Goal: Task Accomplishment & Management: Manage account settings

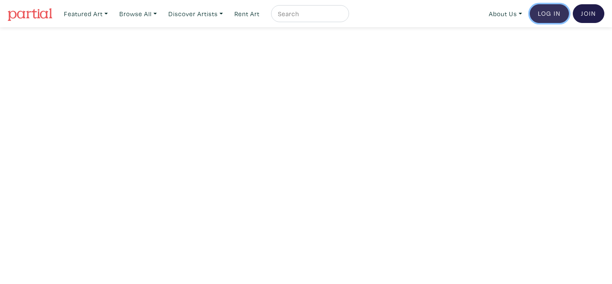
click at [558, 12] on link "Log In" at bounding box center [549, 13] width 39 height 19
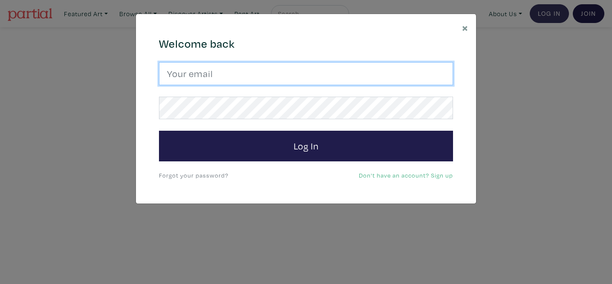
type input "mekayladionne@me.com"
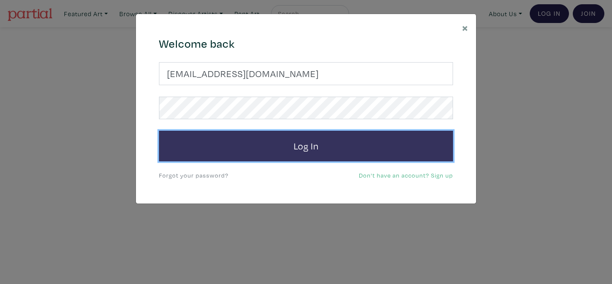
click at [276, 158] on button "Log In" at bounding box center [306, 146] width 294 height 31
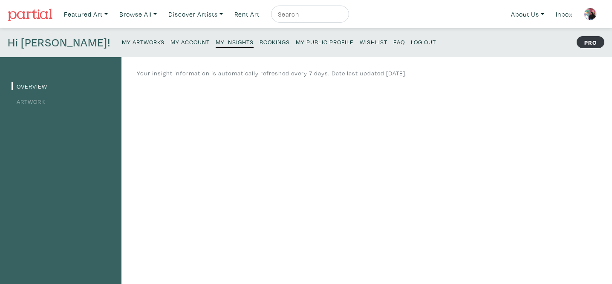
click at [296, 43] on small "My Public Profile" at bounding box center [325, 42] width 58 height 8
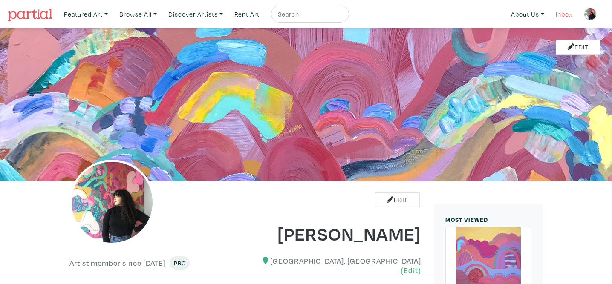
click at [558, 11] on link "Inbox" at bounding box center [564, 14] width 24 height 17
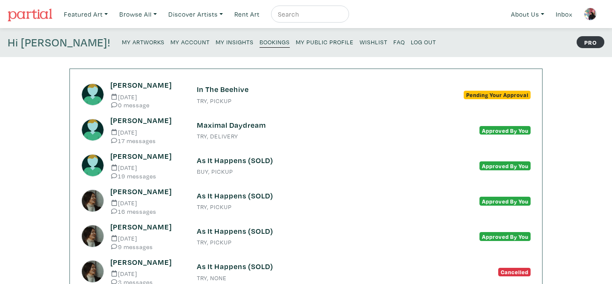
click at [236, 88] on h6 "In The Beehive" at bounding box center [306, 89] width 218 height 9
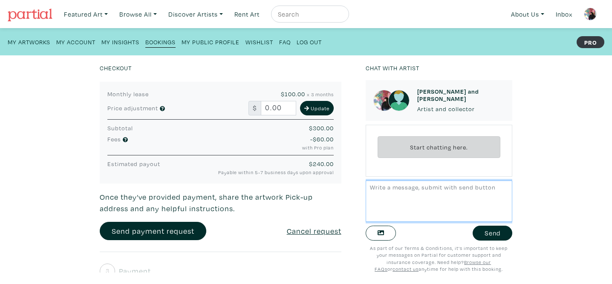
scroll to position [212, 0]
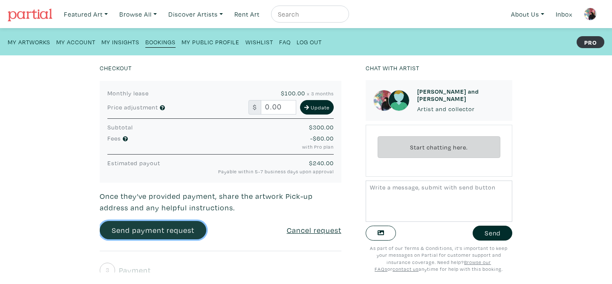
click at [171, 221] on link "Send payment request" at bounding box center [153, 230] width 107 height 18
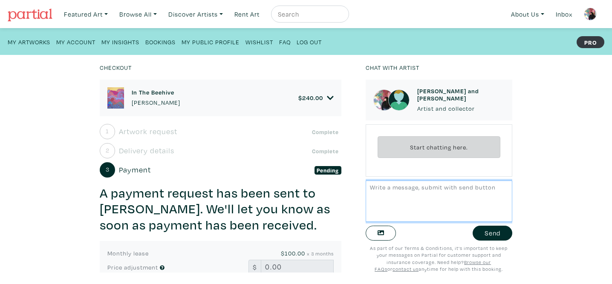
scroll to position [0, 0]
click at [395, 192] on textarea at bounding box center [439, 201] width 147 height 41
click at [474, 195] on textarea "Hi [PERSON_NAME], I am excited to see your interest in In The Beehive!" at bounding box center [439, 201] width 147 height 41
click at [446, 207] on textarea "Hi Marlon, I am excited to see your interest in renting In The Beehive!" at bounding box center [439, 201] width 147 height 41
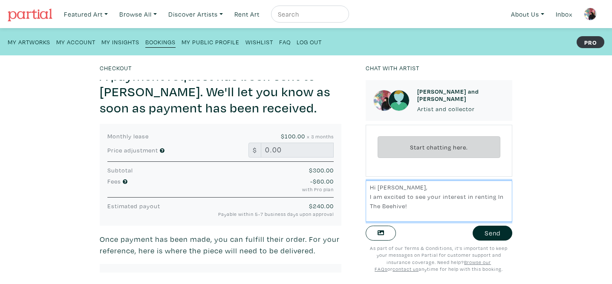
scroll to position [113, 0]
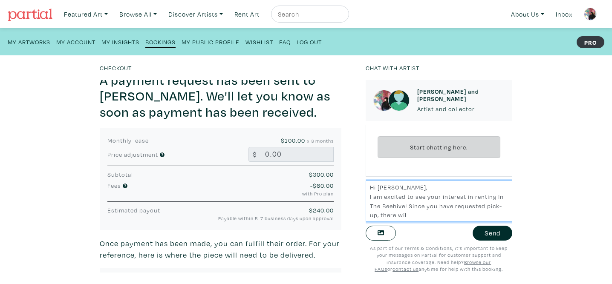
drag, startPoint x: 415, startPoint y: 216, endPoint x: 381, endPoint y: 218, distance: 34.1
click at [381, 218] on textarea "Hi Marlon, I am excited to see your interest in renting In The Beehive! Since y…" at bounding box center [439, 201] width 147 height 41
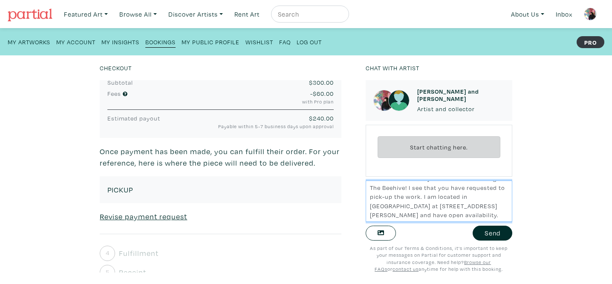
scroll to position [24, 0]
click at [492, 220] on textarea "Hi Marlon, I am excited to see your interest in renting In The Beehive! I see t…" at bounding box center [439, 201] width 147 height 41
click at [401, 210] on textarea "Hi Marlon, I am excited to see your interest in renting In The Beehive! I see t…" at bounding box center [439, 201] width 147 height 41
type textarea "Hi Marlon, I am excited to see your interest in renting In The Beehive! I see t…"
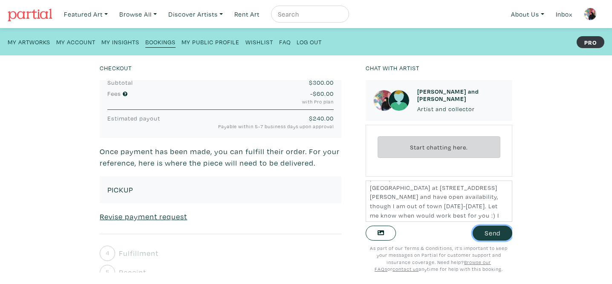
click at [493, 234] on button "Send" at bounding box center [493, 233] width 40 height 15
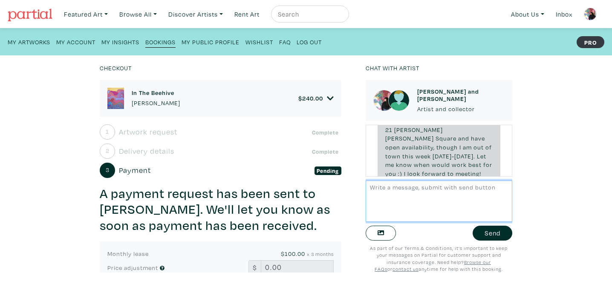
scroll to position [88, 0]
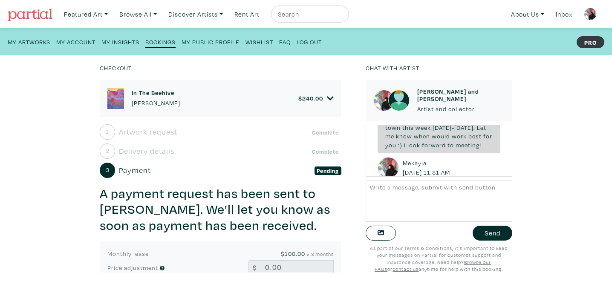
click at [222, 44] on small "My Public Profile" at bounding box center [211, 42] width 58 height 8
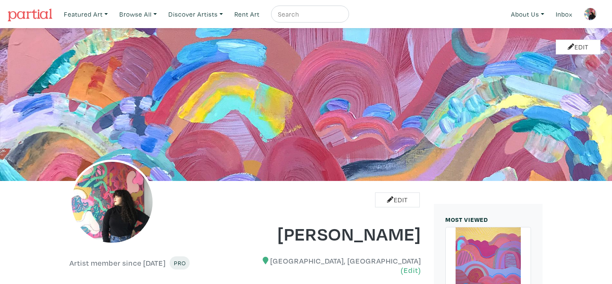
click at [586, 16] on img at bounding box center [590, 14] width 13 height 13
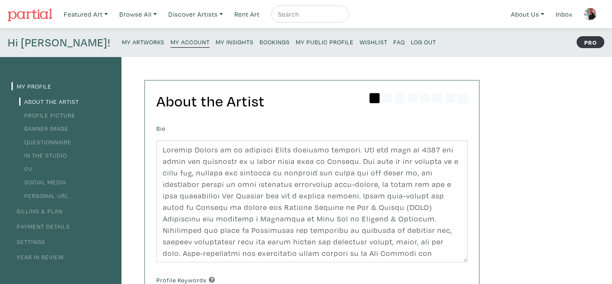
click at [122, 45] on small "My Artworks" at bounding box center [143, 42] width 43 height 8
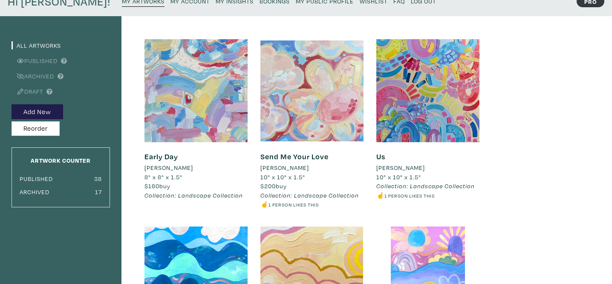
scroll to position [44, 0]
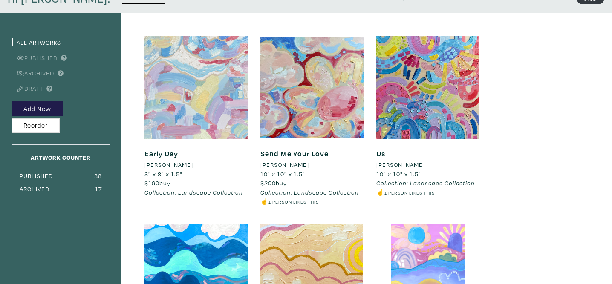
click at [172, 97] on div at bounding box center [196, 87] width 103 height 103
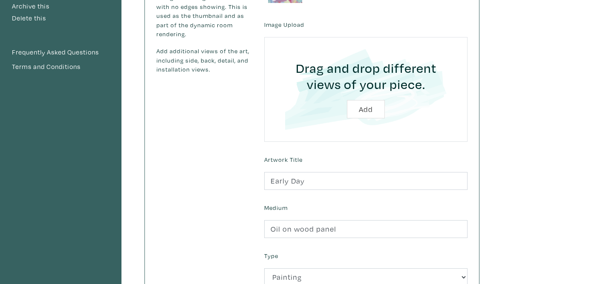
scroll to position [16, 0]
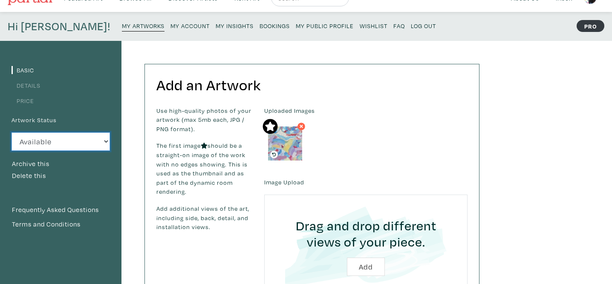
click at [102, 147] on select "Available Sold Rented Unavailable (other reason)" at bounding box center [61, 142] width 99 height 18
select select "0"
click at [12, 133] on select "Available Sold Rented Unavailable (other reason)" at bounding box center [61, 142] width 99 height 18
click at [122, 26] on small "My Artworks" at bounding box center [143, 26] width 43 height 8
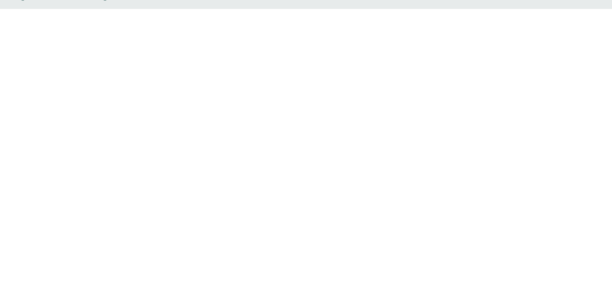
scroll to position [58, 0]
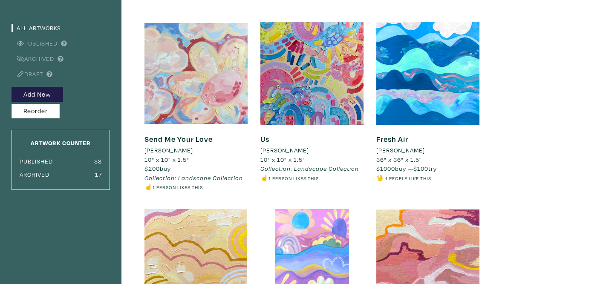
click at [186, 60] on div at bounding box center [196, 73] width 103 height 103
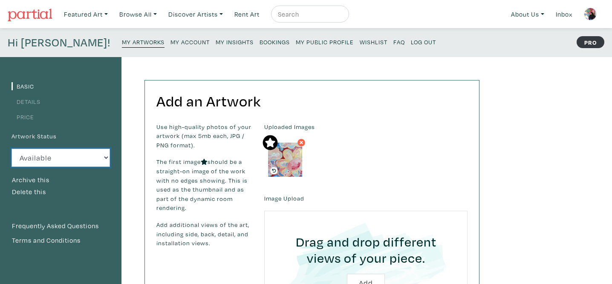
click at [65, 158] on select "Available Sold Rented Unavailable (other reason)" at bounding box center [61, 158] width 99 height 18
select select "3"
click at [12, 149] on select "Available Sold Rented Unavailable (other reason)" at bounding box center [61, 158] width 99 height 18
click at [122, 40] on small "My Artworks" at bounding box center [143, 42] width 43 height 8
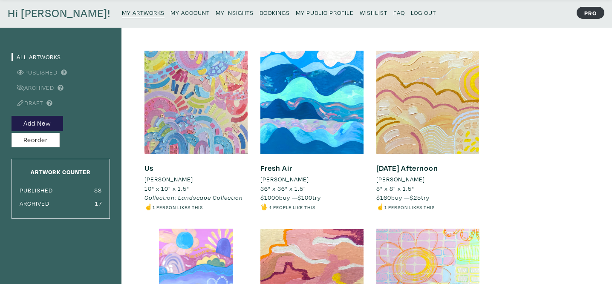
scroll to position [50, 0]
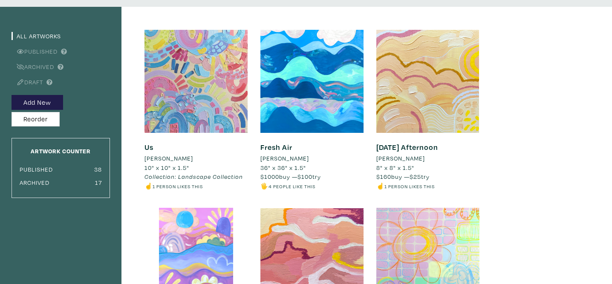
click at [209, 110] on div at bounding box center [196, 81] width 103 height 103
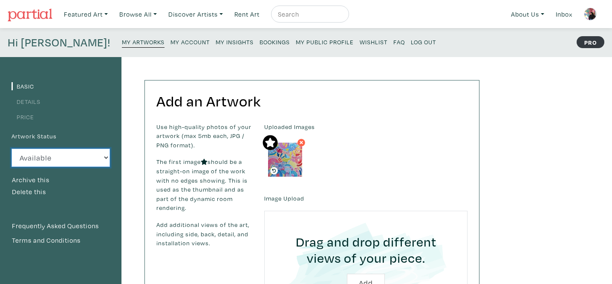
click at [93, 154] on select "Available Sold Rented Unavailable (other reason)" at bounding box center [61, 158] width 99 height 18
select select "3"
click at [12, 149] on select "Available Sold Rented Unavailable (other reason)" at bounding box center [61, 158] width 99 height 18
click at [122, 41] on small "My Artworks" at bounding box center [143, 42] width 43 height 8
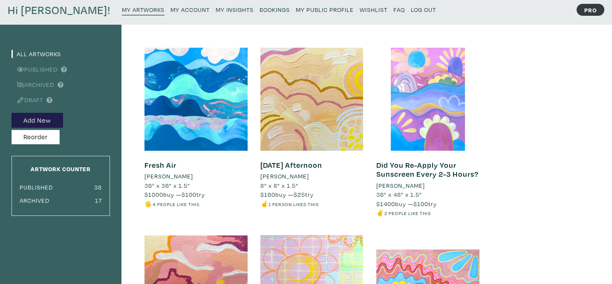
scroll to position [36, 0]
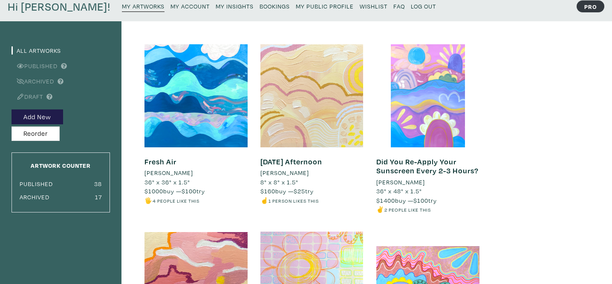
click at [313, 119] on div at bounding box center [312, 95] width 103 height 103
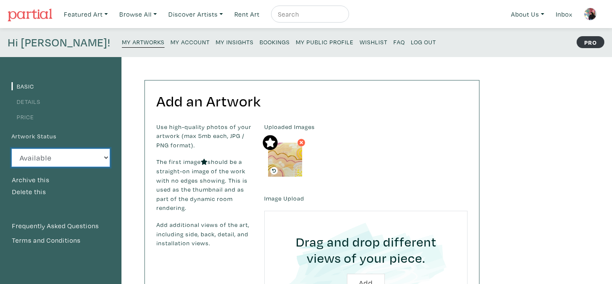
click at [86, 157] on select "Available Sold Rented Unavailable (other reason)" at bounding box center [61, 158] width 99 height 18
select select "0"
click at [12, 149] on select "Available Sold Rented Unavailable (other reason)" at bounding box center [61, 158] width 99 height 18
click at [122, 42] on small "My Artworks" at bounding box center [143, 42] width 43 height 8
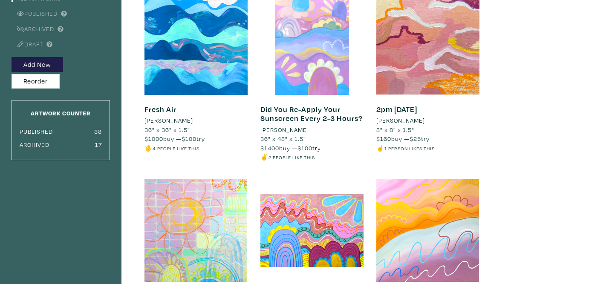
scroll to position [90, 0]
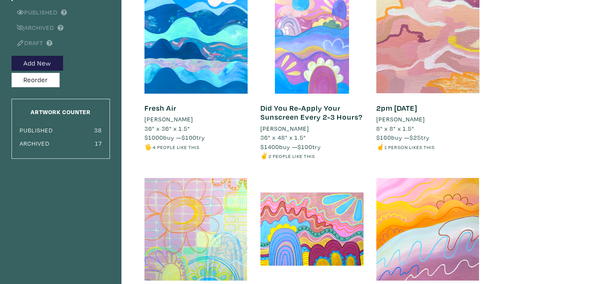
click at [435, 52] on div at bounding box center [428, 42] width 103 height 103
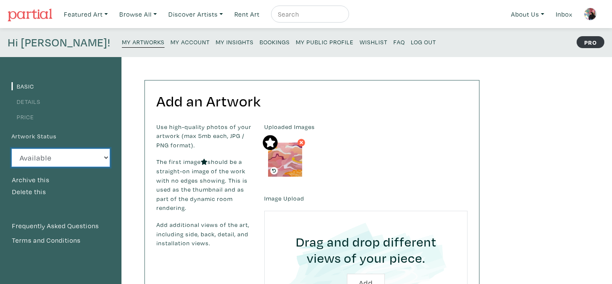
click at [90, 160] on select "Available Sold Rented Unavailable (other reason)" at bounding box center [61, 158] width 99 height 18
select select "3"
click at [12, 149] on select "Available Sold Rented Unavailable (other reason)" at bounding box center [61, 158] width 99 height 18
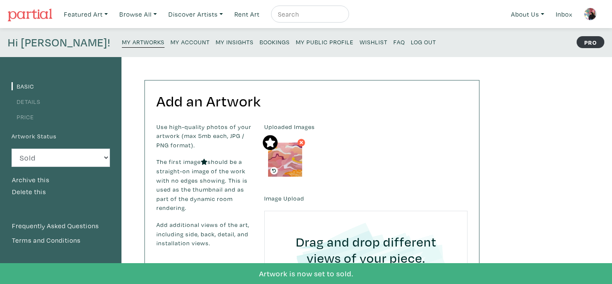
click at [122, 40] on small "My Artworks" at bounding box center [143, 42] width 43 height 8
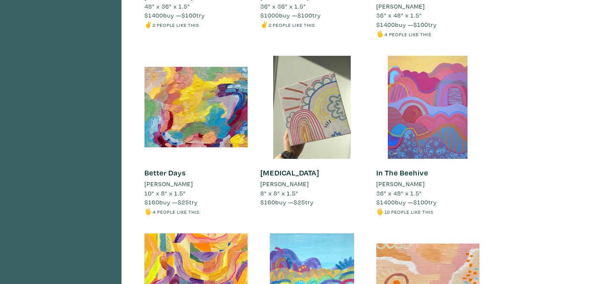
scroll to position [400, 0]
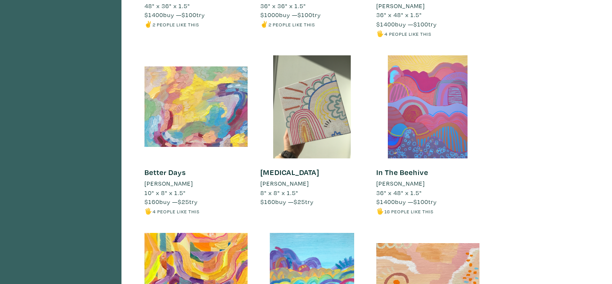
click at [206, 119] on div at bounding box center [196, 106] width 103 height 103
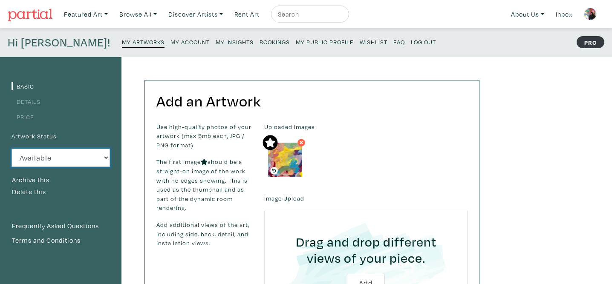
click at [94, 154] on select "Available Sold Rented Unavailable (other reason)" at bounding box center [61, 158] width 99 height 18
select select "0"
click at [12, 149] on select "Available Sold Rented Unavailable (other reason)" at bounding box center [61, 158] width 99 height 18
click at [122, 39] on small "My Artworks" at bounding box center [143, 42] width 43 height 8
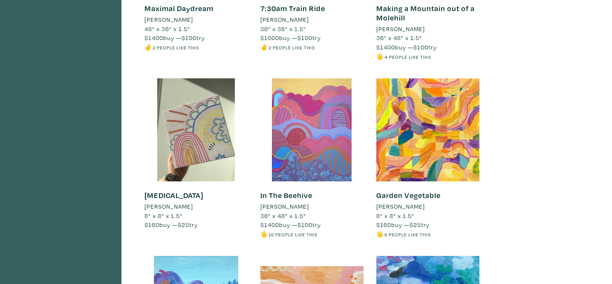
scroll to position [379, 0]
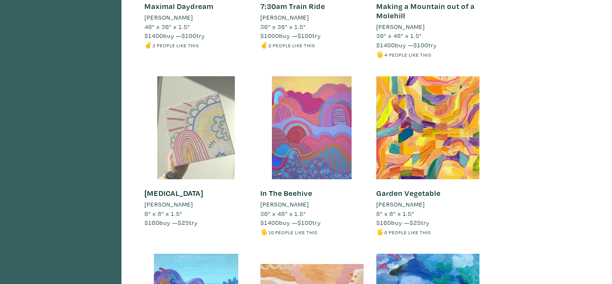
click at [195, 158] on div at bounding box center [196, 127] width 103 height 103
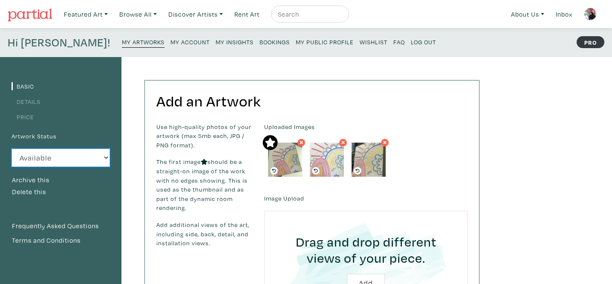
click at [81, 157] on select "Available Sold Rented Unavailable (other reason)" at bounding box center [61, 158] width 99 height 18
select select "0"
click at [12, 149] on select "Available Sold Rented Unavailable (other reason)" at bounding box center [61, 158] width 99 height 18
click at [122, 48] on p "My Artworks My Account My Insights Bookings My Public Profile Wishlist FAQ Log …" at bounding box center [281, 43] width 318 height 14
click at [122, 45] on link "My Artworks" at bounding box center [143, 42] width 43 height 12
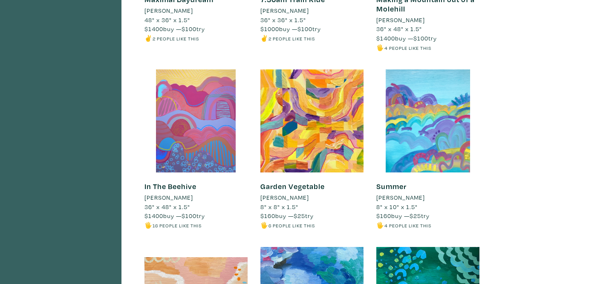
scroll to position [400, 0]
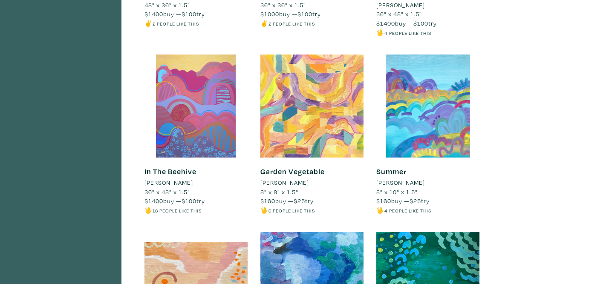
click at [325, 119] on div at bounding box center [312, 106] width 103 height 103
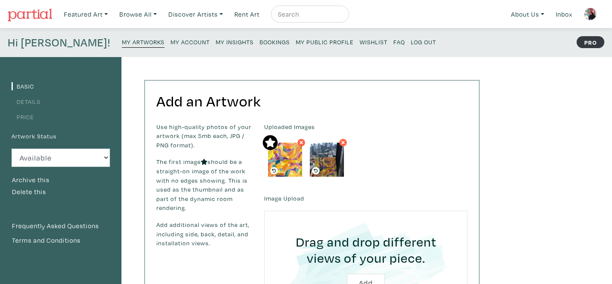
click at [75, 167] on div "Artwork Status Available Sold Rented Unavailable (other reason) Archive this" at bounding box center [61, 157] width 99 height 55
click at [74, 160] on select "Available Sold Rented Unavailable (other reason)" at bounding box center [61, 158] width 99 height 18
select select "0"
click at [12, 149] on select "Available Sold Rented Unavailable (other reason)" at bounding box center [61, 158] width 99 height 18
click at [122, 43] on small "My Artworks" at bounding box center [143, 42] width 43 height 8
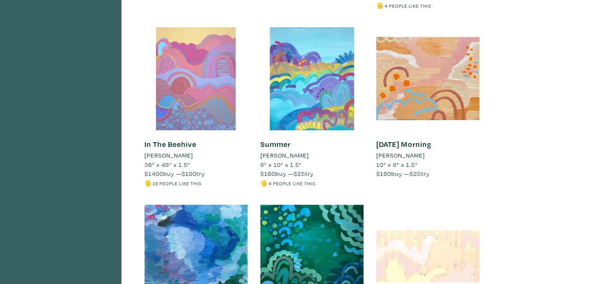
scroll to position [443, 0]
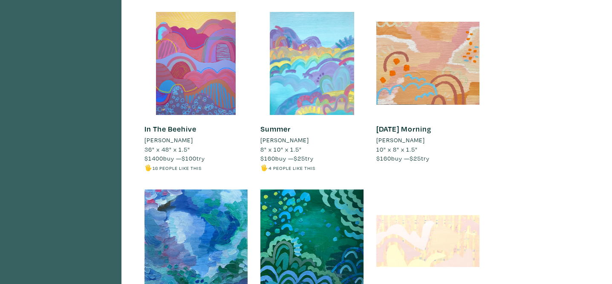
click at [326, 103] on div at bounding box center [312, 63] width 103 height 103
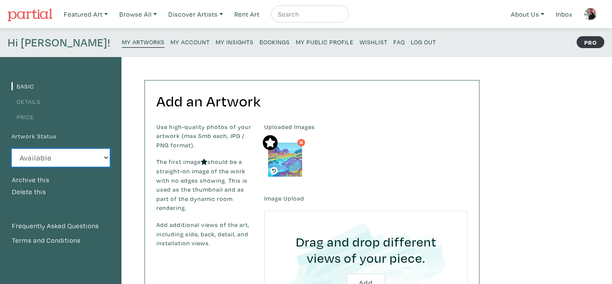
click at [80, 160] on select "Available Sold Rented Unavailable (other reason)" at bounding box center [61, 158] width 99 height 18
select select "3"
click at [12, 149] on select "Available Sold Rented Unavailable (other reason)" at bounding box center [61, 158] width 99 height 18
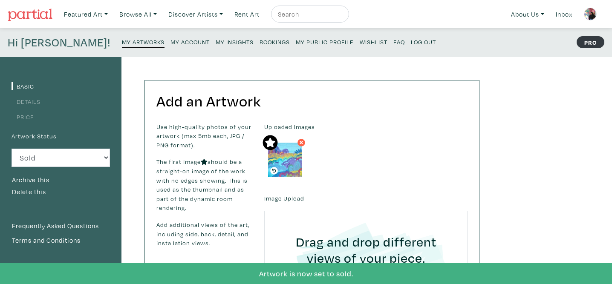
click at [122, 42] on small "My Artworks" at bounding box center [143, 42] width 43 height 8
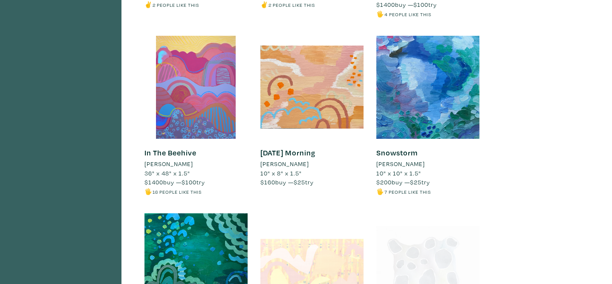
scroll to position [409, 0]
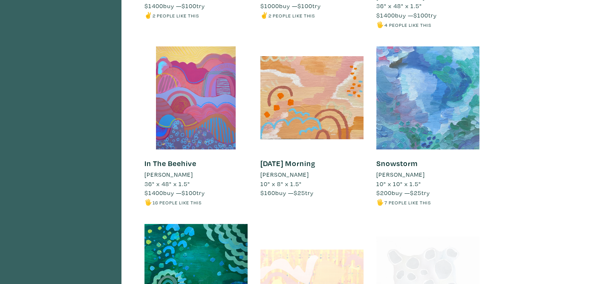
click at [421, 113] on div at bounding box center [428, 97] width 103 height 103
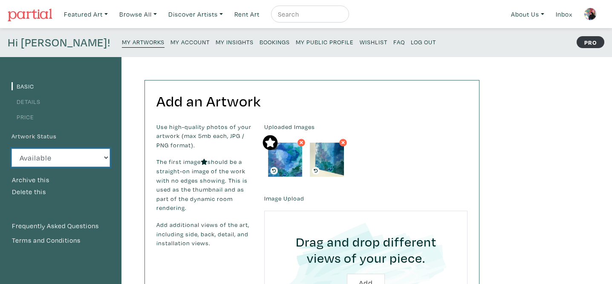
click at [67, 154] on select "Available Sold Rented Unavailable (other reason)" at bounding box center [61, 158] width 99 height 18
select select "0"
click at [12, 149] on select "Available Sold Rented Unavailable (other reason)" at bounding box center [61, 158] width 99 height 18
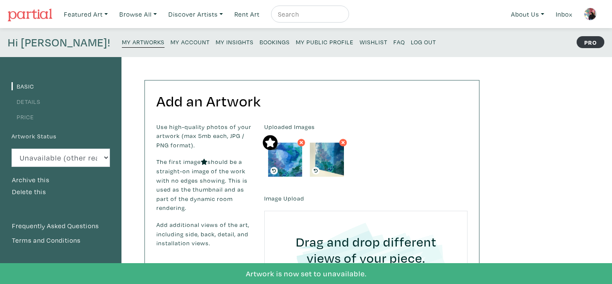
click at [122, 38] on link "My Artworks" at bounding box center [143, 42] width 43 height 12
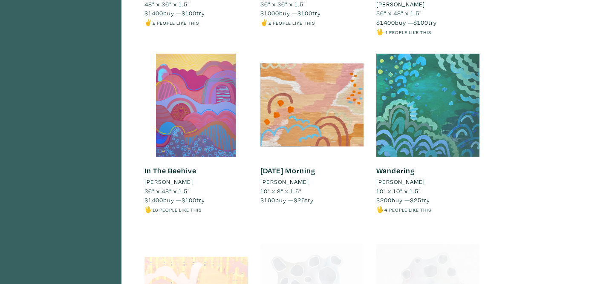
scroll to position [406, 0]
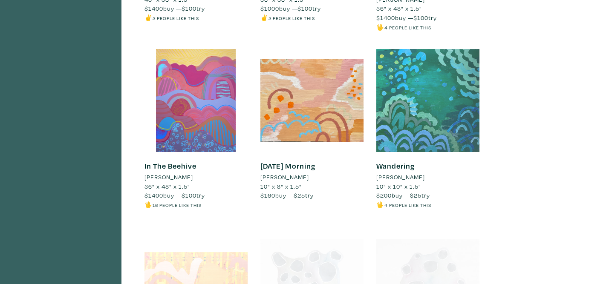
click at [406, 97] on div at bounding box center [428, 100] width 103 height 103
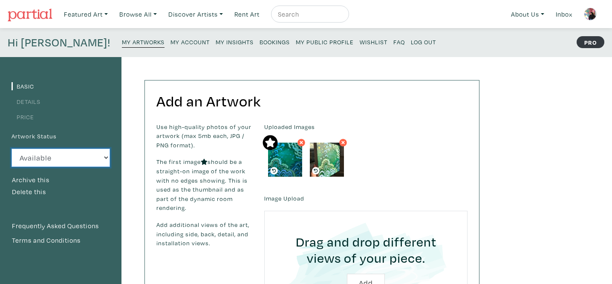
click at [79, 155] on select "Available Sold Rented Unavailable (other reason)" at bounding box center [61, 158] width 99 height 18
select select "0"
click at [12, 149] on select "Available Sold Rented Unavailable (other reason)" at bounding box center [61, 158] width 99 height 18
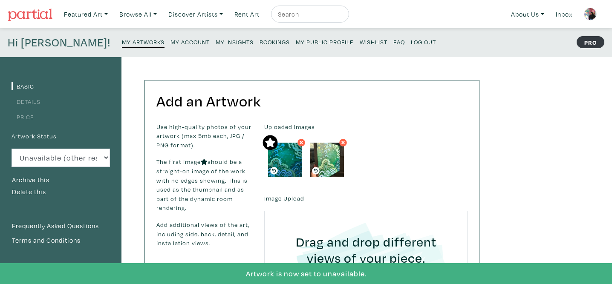
click at [122, 43] on small "My Artworks" at bounding box center [143, 42] width 43 height 8
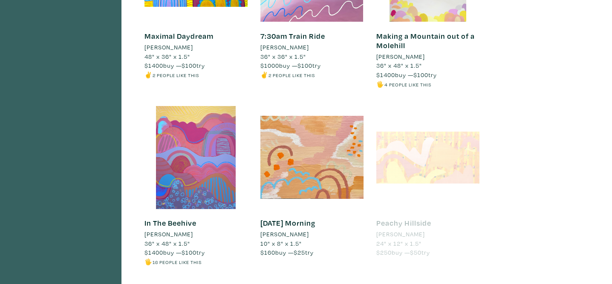
scroll to position [351, 0]
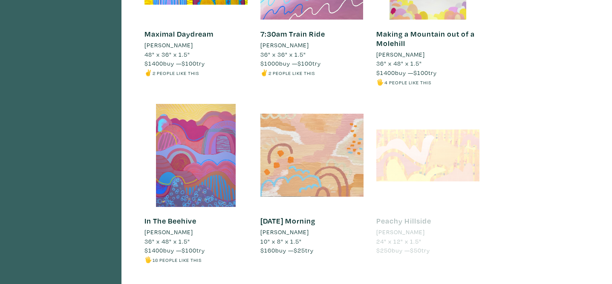
click at [325, 149] on div at bounding box center [312, 155] width 103 height 103
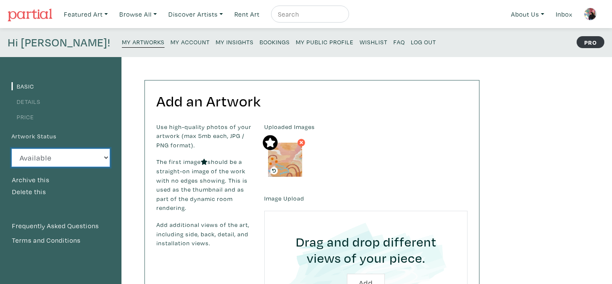
click at [79, 158] on select "Available Sold Rented Unavailable (other reason)" at bounding box center [61, 158] width 99 height 18
select select "0"
click at [12, 149] on select "Available Sold Rented Unavailable (other reason)" at bounding box center [61, 158] width 99 height 18
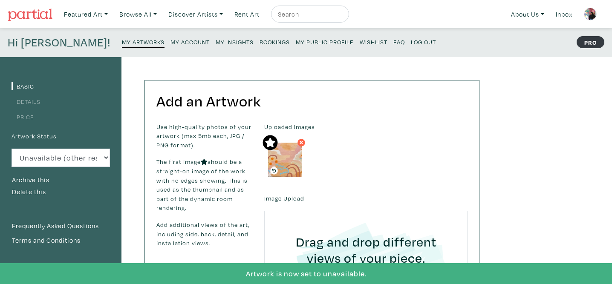
click at [122, 45] on small "My Artworks" at bounding box center [143, 42] width 43 height 8
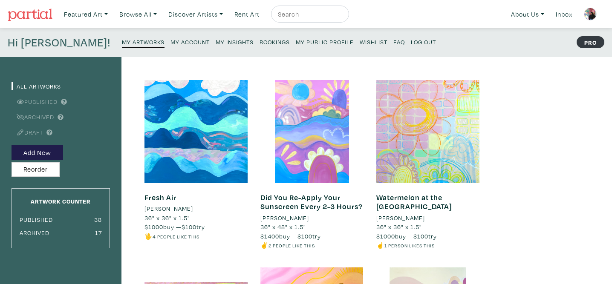
click at [296, 40] on small "My Public Profile" at bounding box center [325, 42] width 58 height 8
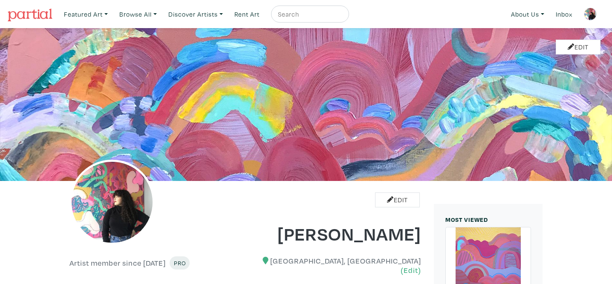
click at [597, 12] on img at bounding box center [590, 14] width 13 height 13
